Goal: Task Accomplishment & Management: Manage account settings

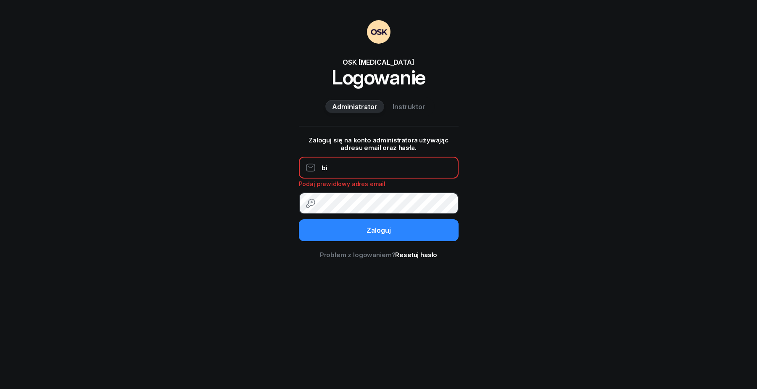
type input "b"
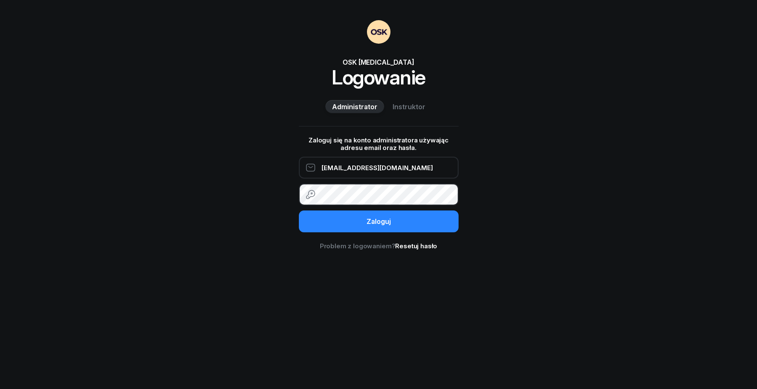
type input "[EMAIL_ADDRESS][DOMAIN_NAME]"
click at [378, 222] on button "Zaloguj" at bounding box center [379, 222] width 160 height 22
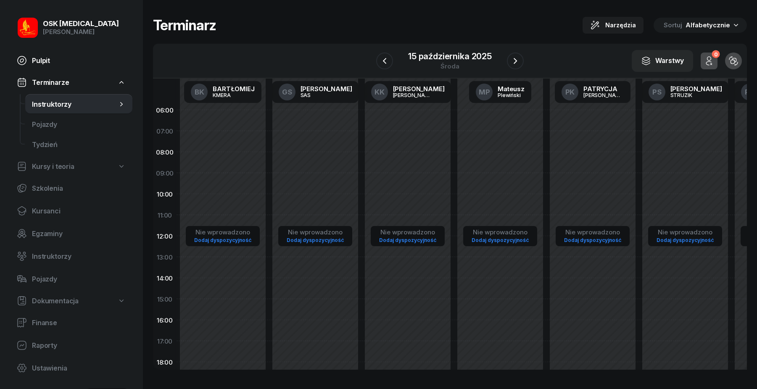
click at [51, 61] on span "Pulpit" at bounding box center [79, 61] width 94 height 8
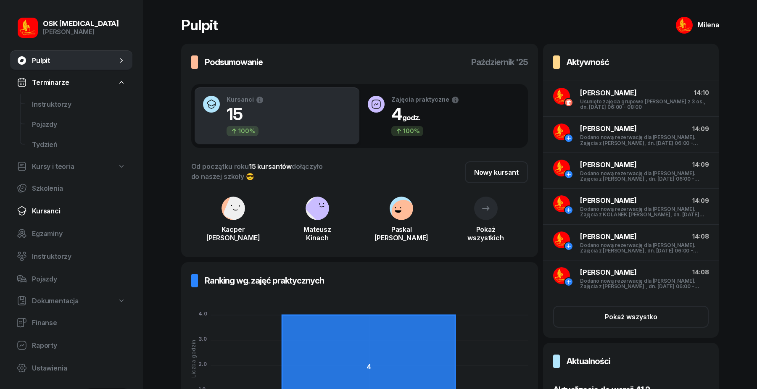
click at [50, 203] on link "Kursanci" at bounding box center [71, 211] width 122 height 20
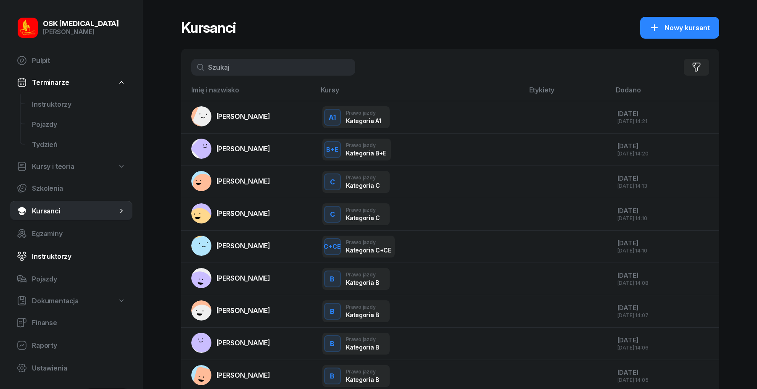
click at [71, 259] on span "Instruktorzy" at bounding box center [79, 257] width 94 height 8
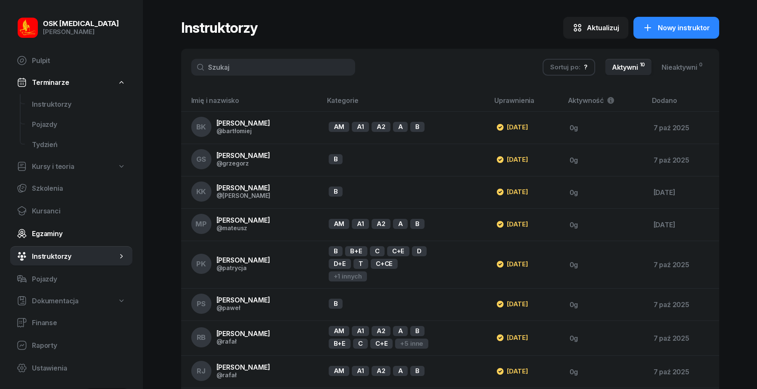
click at [61, 231] on span "Egzaminy" at bounding box center [79, 234] width 94 height 8
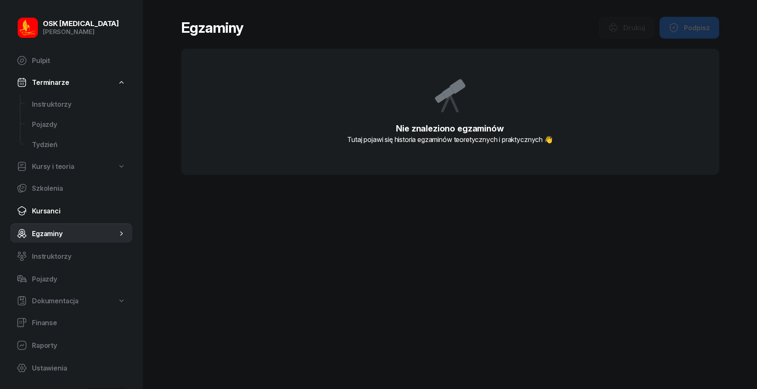
click at [60, 211] on span "Kursanci" at bounding box center [79, 211] width 94 height 8
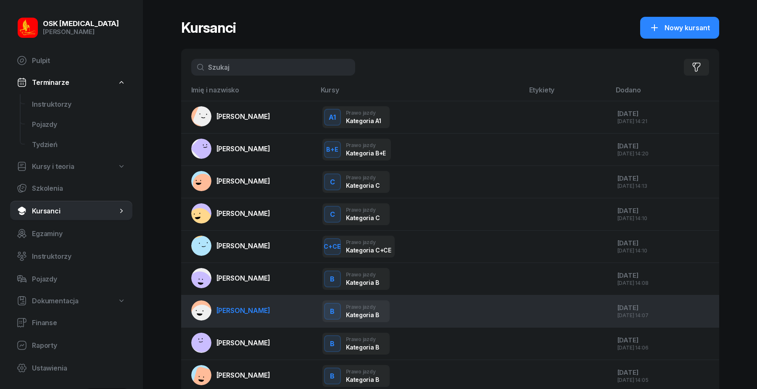
scroll to position [98, 0]
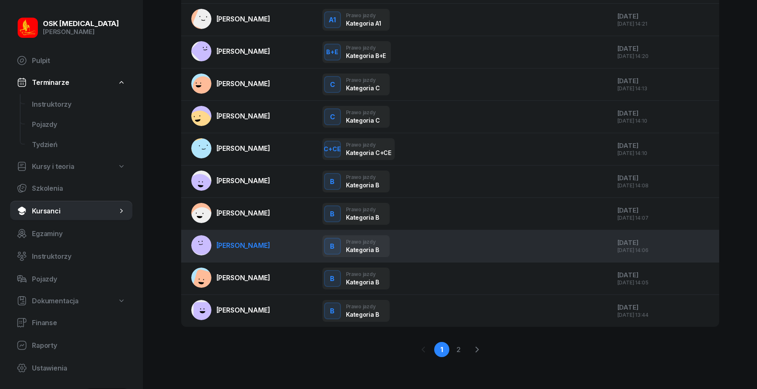
click at [234, 244] on span "[PERSON_NAME]" at bounding box center [244, 245] width 54 height 8
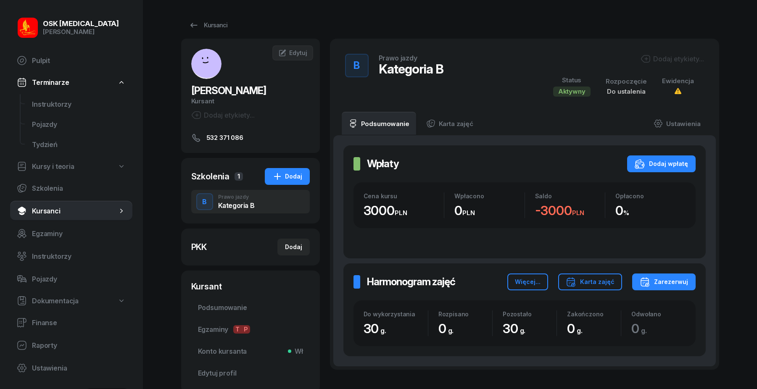
scroll to position [2, 0]
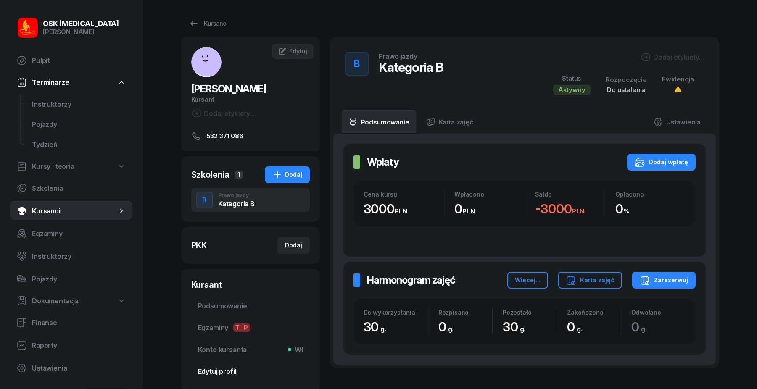
click at [230, 367] on link "Edytuj profil" at bounding box center [250, 372] width 119 height 20
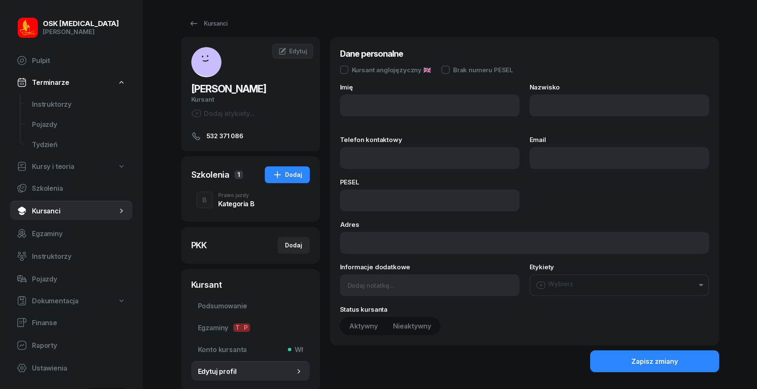
type input "[PERSON_NAME]"
type input "532 371 086"
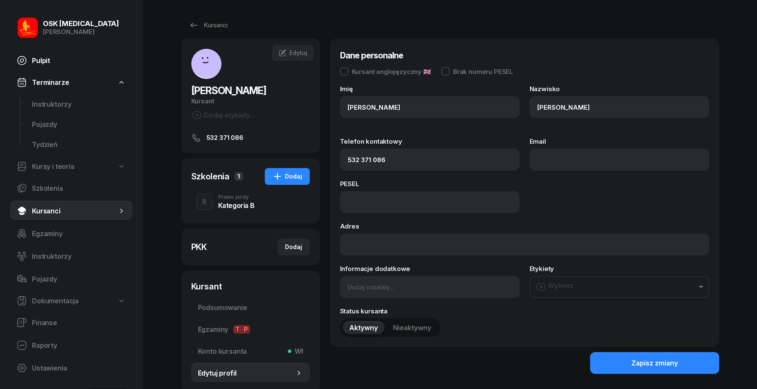
click at [28, 56] on link "Pulpit" at bounding box center [71, 60] width 122 height 20
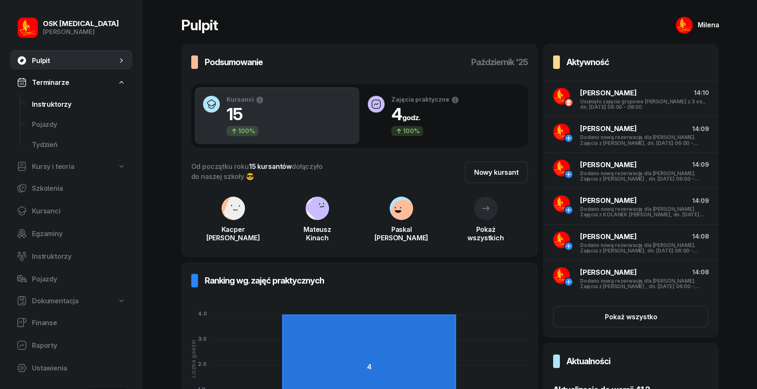
click at [55, 106] on span "Instruktorzy" at bounding box center [79, 104] width 94 height 8
